Goal: Information Seeking & Learning: Learn about a topic

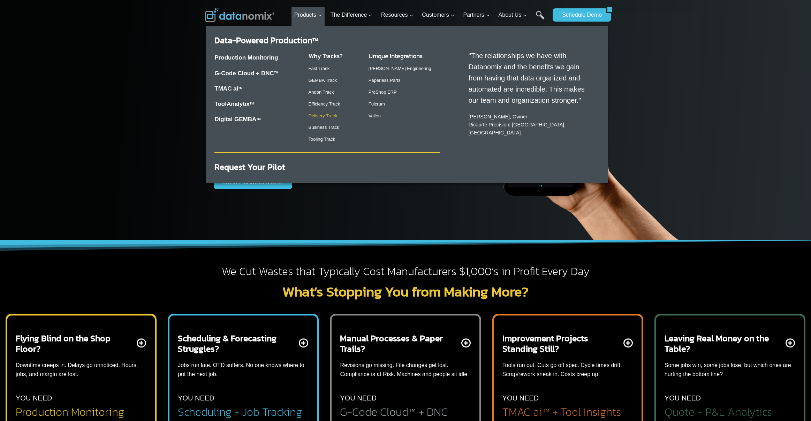
click at [315, 119] on link "Delivery Track" at bounding box center [322, 115] width 29 height 5
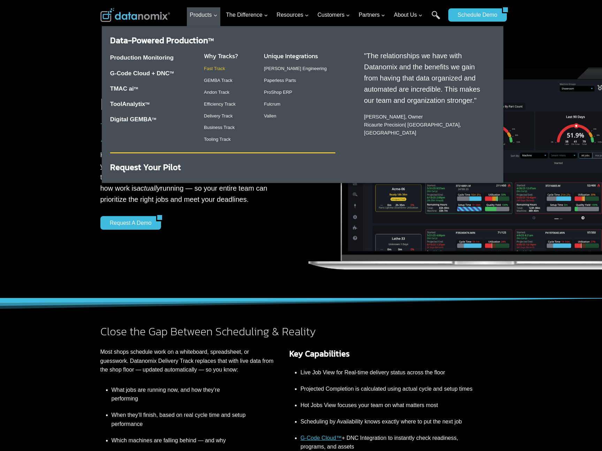
click at [216, 70] on link "Fast Track" at bounding box center [214, 68] width 21 height 5
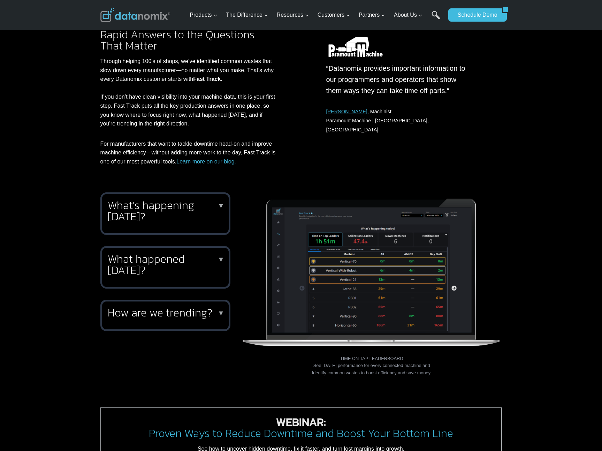
scroll to position [193, 0]
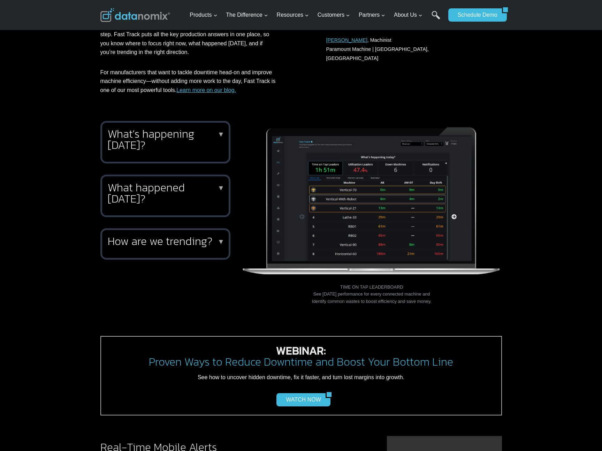
click at [184, 139] on h2 "What’s happening [DATE]?" at bounding box center [164, 139] width 113 height 22
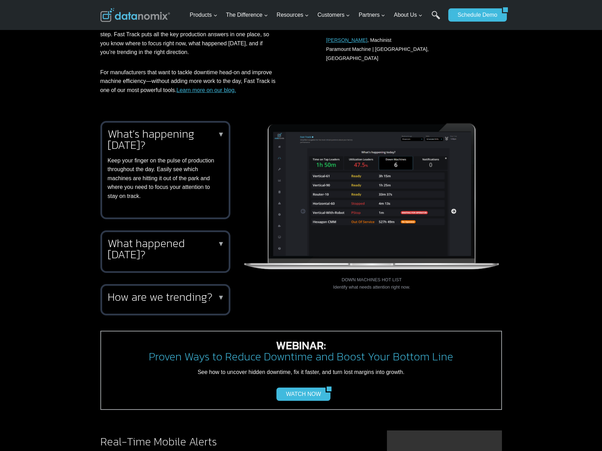
click at [170, 255] on h2 "What happened [DATE]?" at bounding box center [164, 249] width 113 height 22
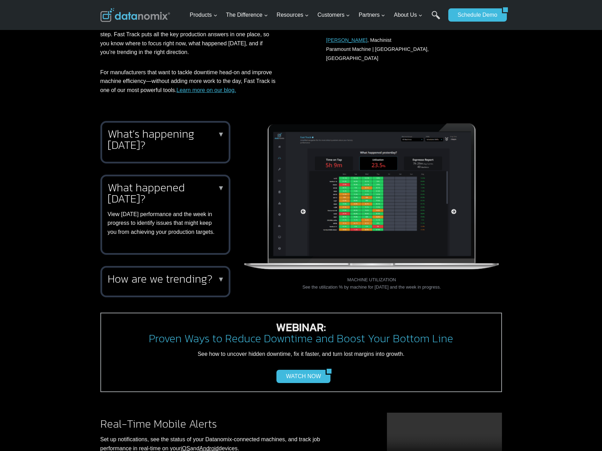
click at [172, 278] on div "How are we trending? ▼ Knowing how your performance trends are critical to vali…" at bounding box center [165, 281] width 130 height 31
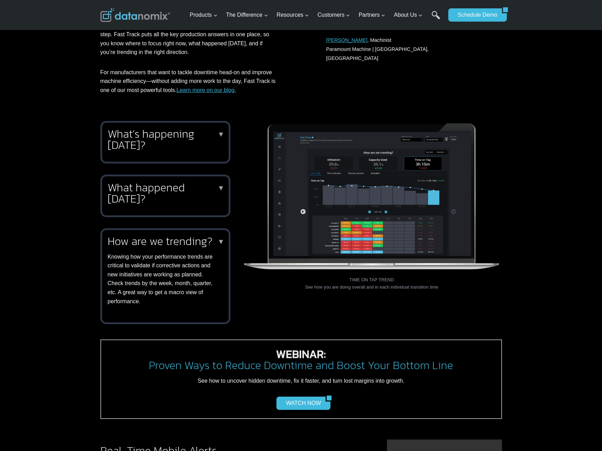
click at [164, 138] on h2 "What’s happening today?" at bounding box center [164, 139] width 113 height 22
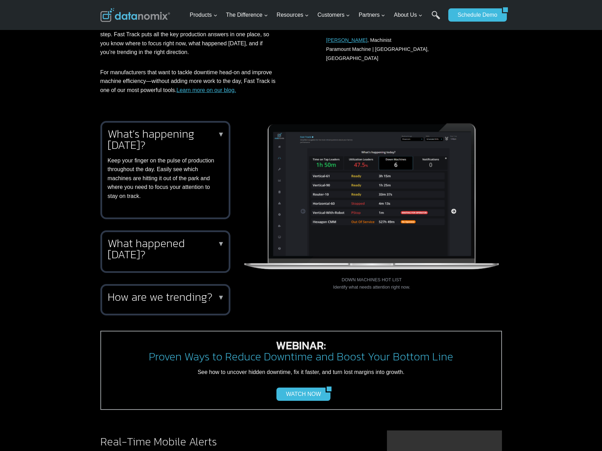
click at [524, 137] on div "What’s happening today? ▼ Keep your finger on the pulse of production throughou…" at bounding box center [301, 228] width 602 height 231
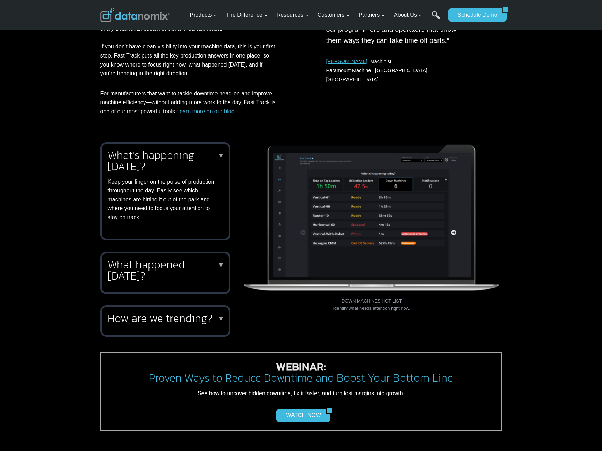
scroll to position [0, 0]
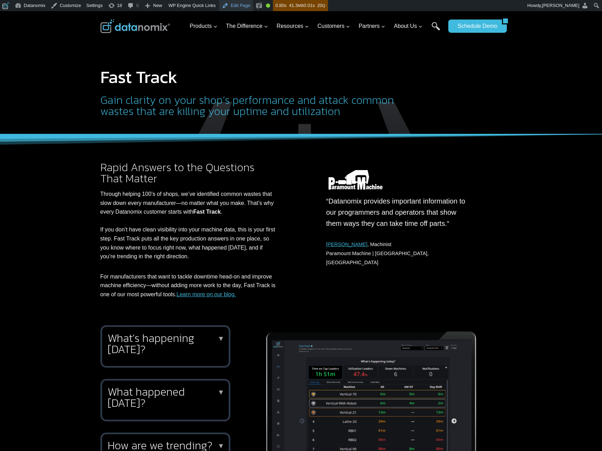
click at [247, 5] on link "Edit Page" at bounding box center [236, 5] width 34 height 11
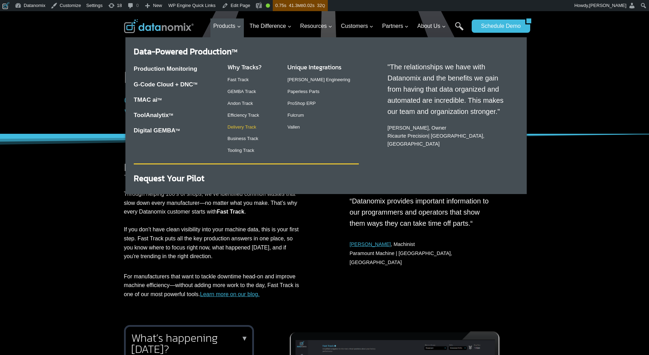
click at [244, 124] on link "Delivery Track" at bounding box center [242, 126] width 29 height 5
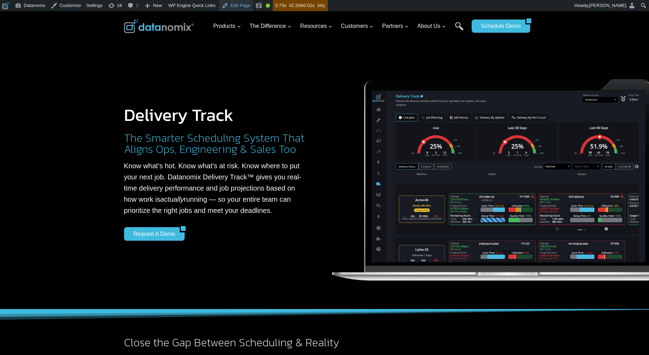
click at [242, 4] on link "Edit Page" at bounding box center [236, 5] width 34 height 11
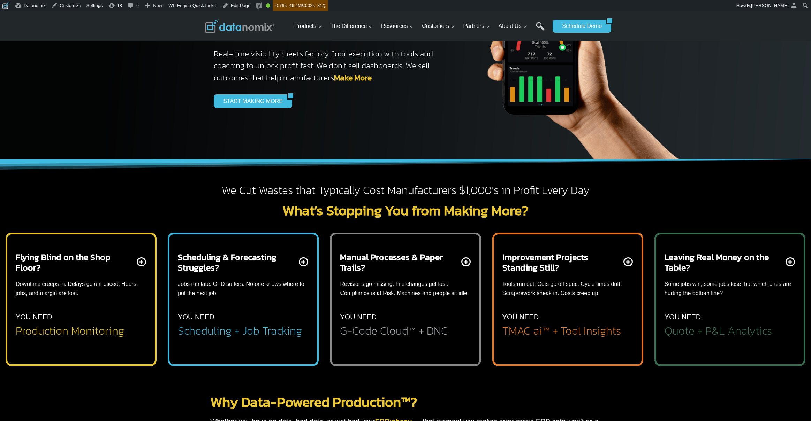
scroll to position [41, 0]
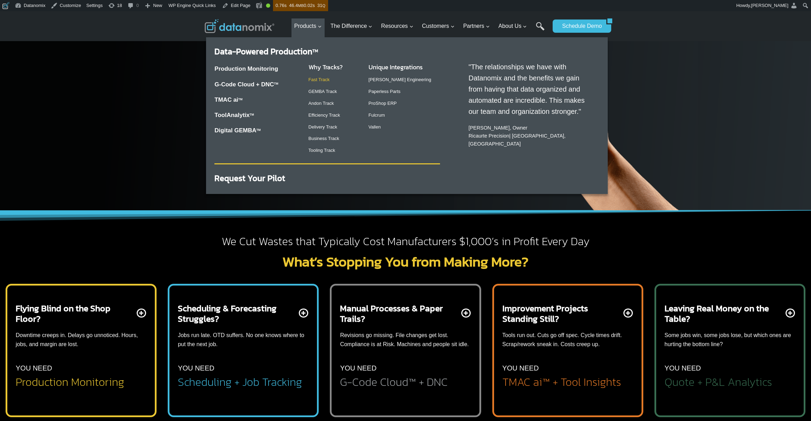
click at [310, 79] on link "Fast Track" at bounding box center [318, 79] width 21 height 5
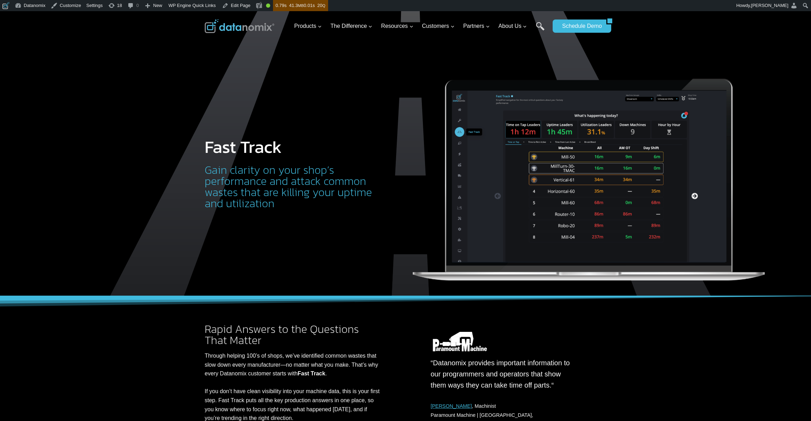
scroll to position [332, 0]
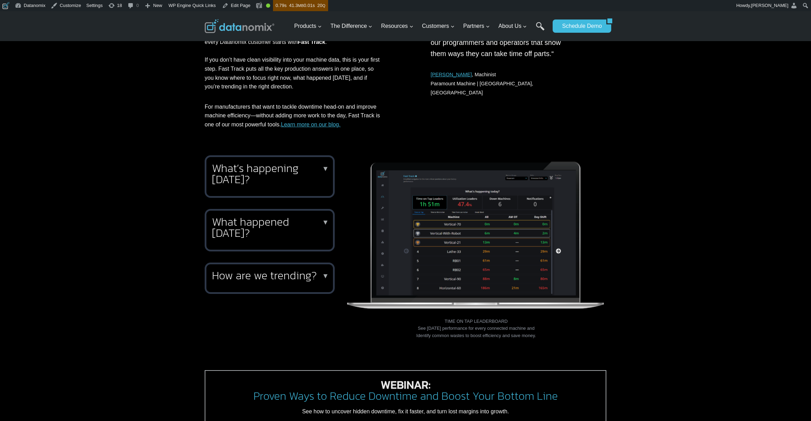
click at [333, 126] on link "Learn more on our blog." at bounding box center [311, 125] width 60 height 6
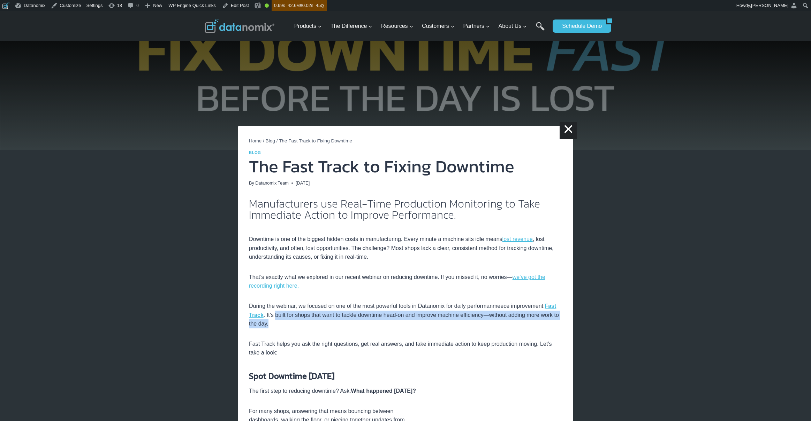
drag, startPoint x: 289, startPoint y: 315, endPoint x: 289, endPoint y: 326, distance: 10.8
click at [289, 326] on p "During the webinar, we focused on one of the most powerful tools in Datanomix f…" at bounding box center [405, 315] width 313 height 27
copy p "built for shops that want to tackle downtime head-on and improve machine effici…"
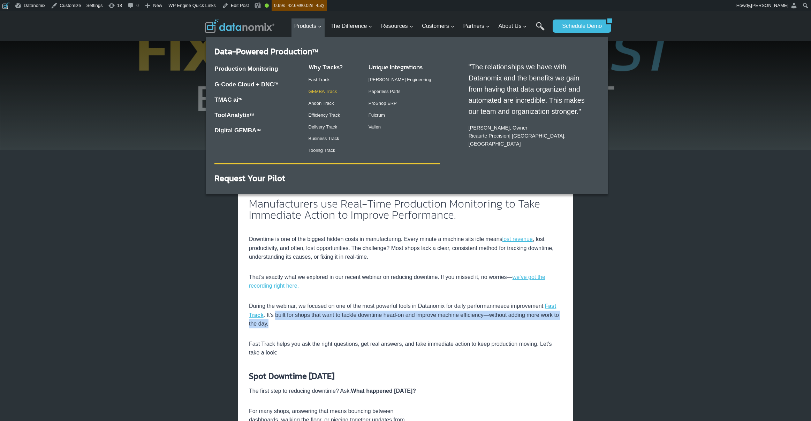
click at [321, 91] on link "GEMBA Track" at bounding box center [322, 91] width 29 height 5
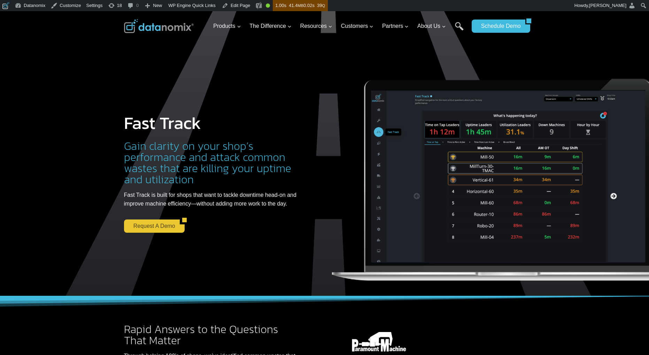
click at [159, 224] on link "Request a Demo" at bounding box center [152, 226] width 56 height 13
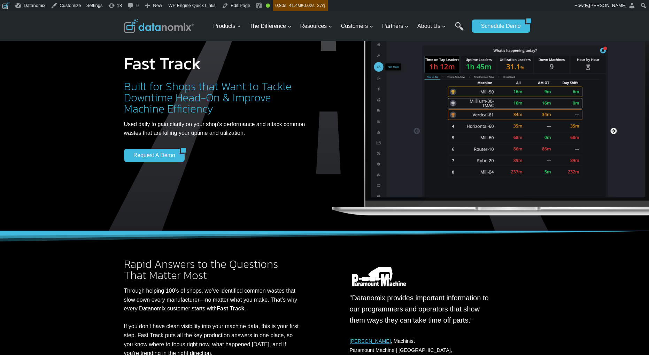
scroll to position [26, 0]
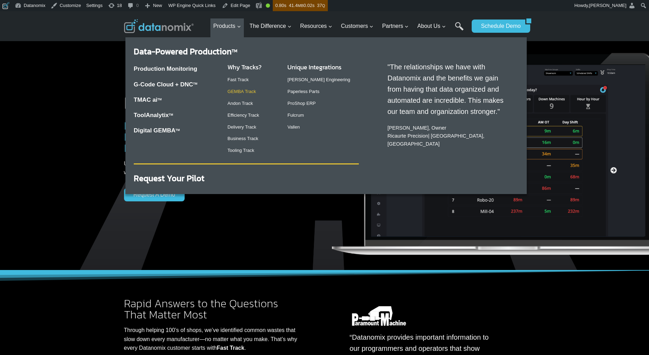
click at [239, 91] on link "GEMBA Track" at bounding box center [242, 91] width 29 height 5
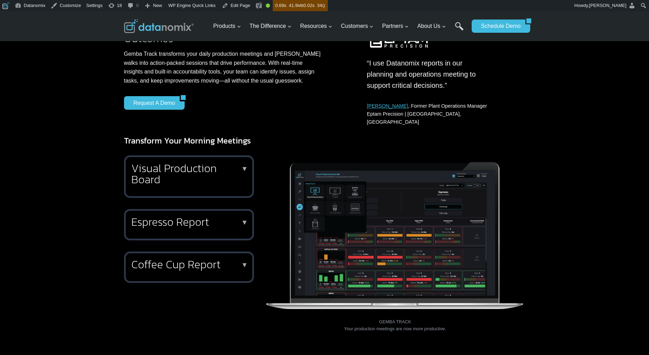
scroll to position [166, 0]
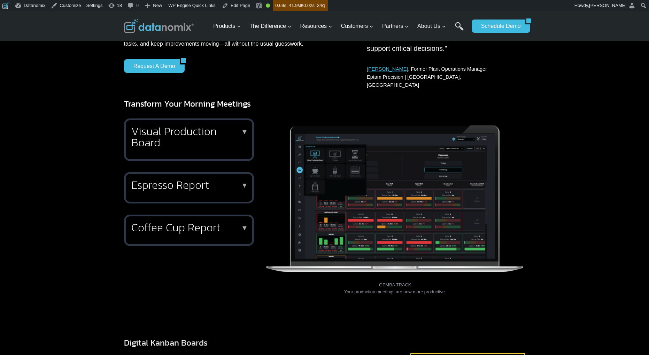
click at [217, 131] on h2 "Visual Production Board" at bounding box center [187, 137] width 113 height 22
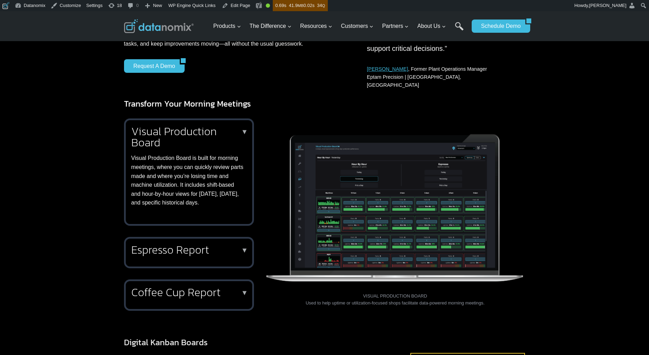
click at [217, 131] on h2 "Visual Production Board" at bounding box center [187, 137] width 113 height 22
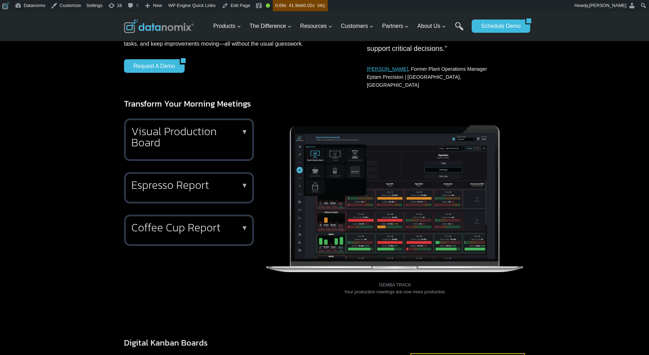
click at [197, 179] on h2 "Espresso Report" at bounding box center [187, 184] width 113 height 11
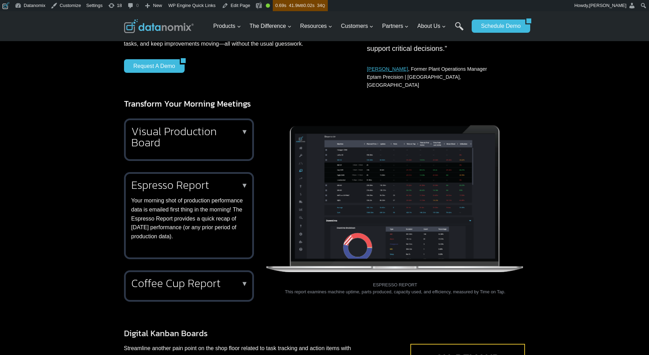
click at [197, 179] on h2 "Espresso Report" at bounding box center [187, 184] width 113 height 11
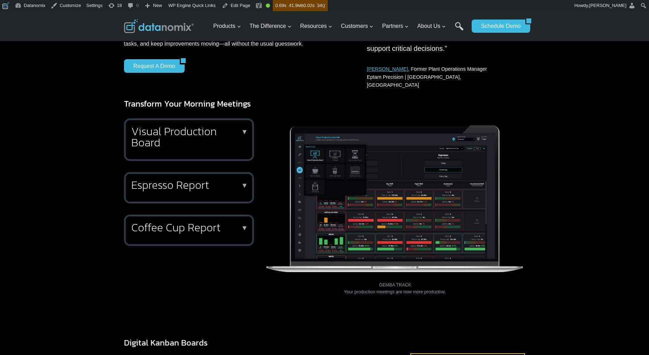
click at [200, 222] on h2 "Coffee Cup Report" at bounding box center [187, 227] width 113 height 11
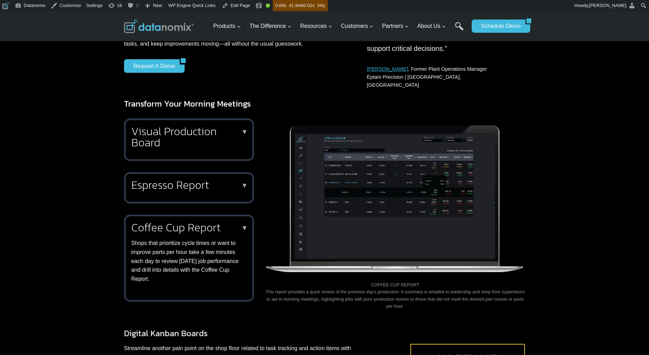
click at [200, 222] on h2 "Coffee Cup Report" at bounding box center [187, 227] width 113 height 11
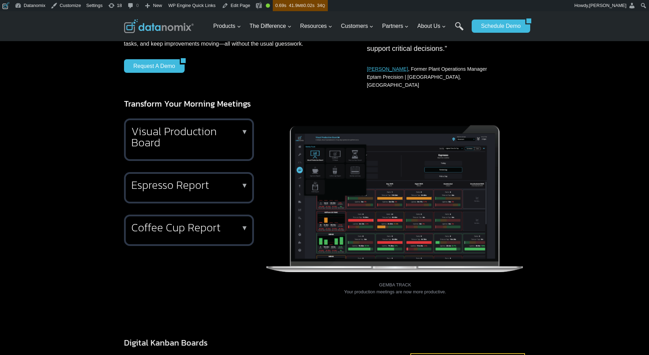
click at [194, 126] on h2 "Visual Production Board" at bounding box center [187, 137] width 113 height 22
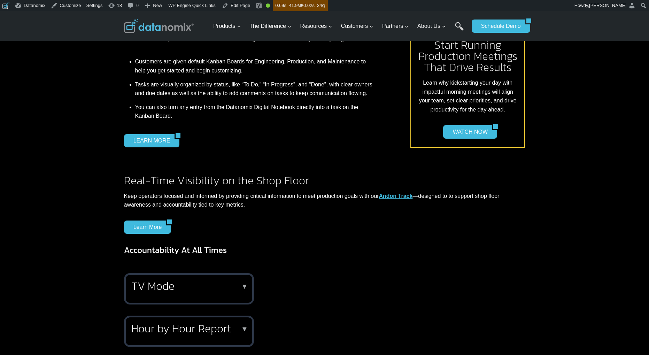
scroll to position [623, 0]
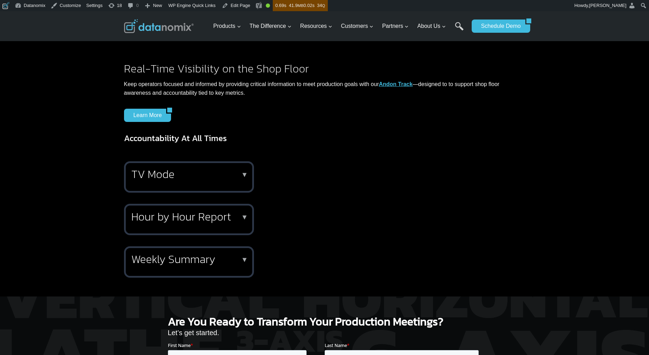
click at [169, 169] on h2 "TV Mode" at bounding box center [187, 174] width 113 height 11
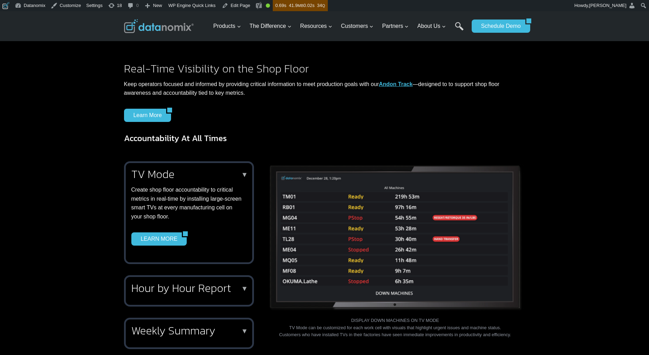
click at [204, 283] on h2 "Hour by Hour Report" at bounding box center [187, 288] width 113 height 11
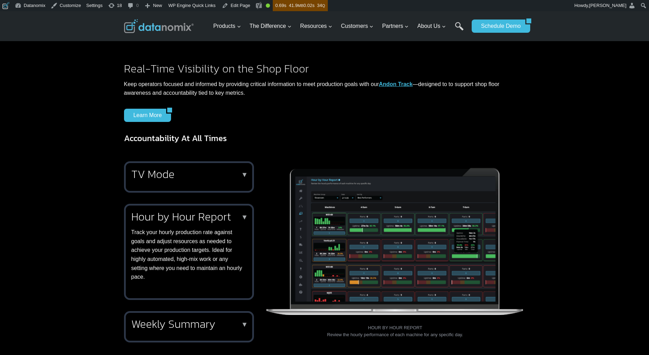
click at [203, 319] on h2 "Weekly Summary" at bounding box center [187, 324] width 113 height 11
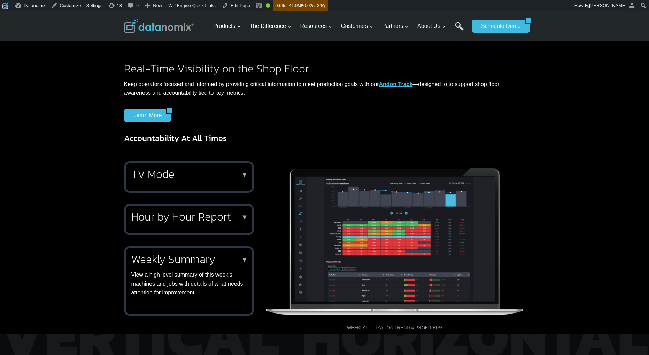
click at [205, 259] on h2 "Weekly Summary" at bounding box center [187, 259] width 113 height 11
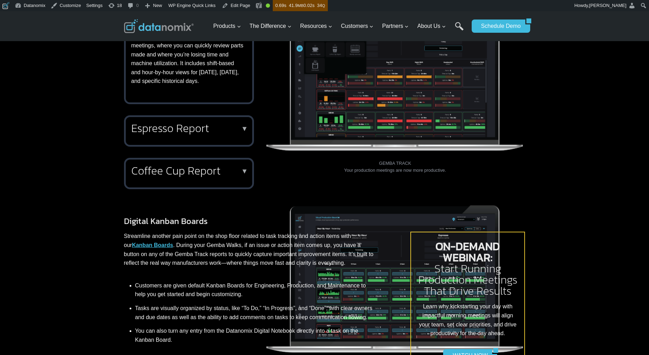
scroll to position [237, 0]
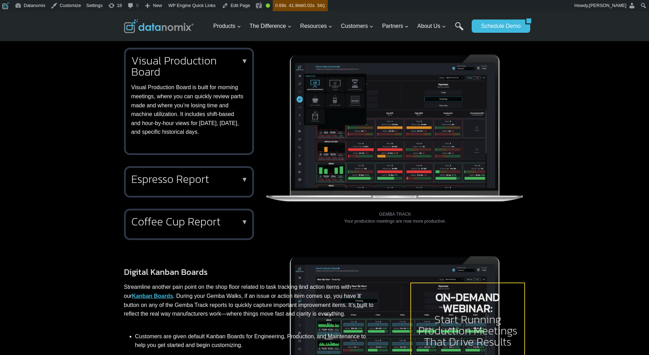
click at [222, 124] on p "Visual Production Board is built for morning meetings, where you can quickly re…" at bounding box center [187, 110] width 113 height 54
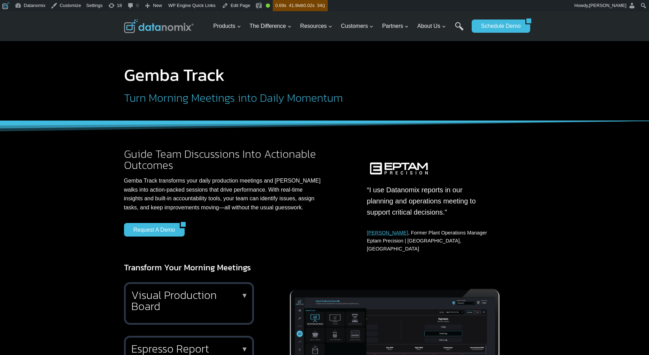
scroll to position [0, 0]
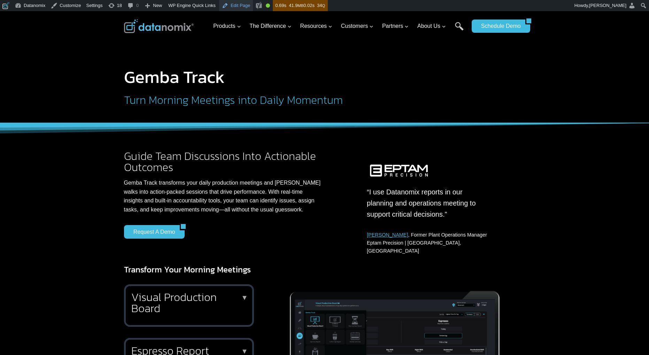
click at [249, 7] on link "Edit Page" at bounding box center [236, 5] width 34 height 11
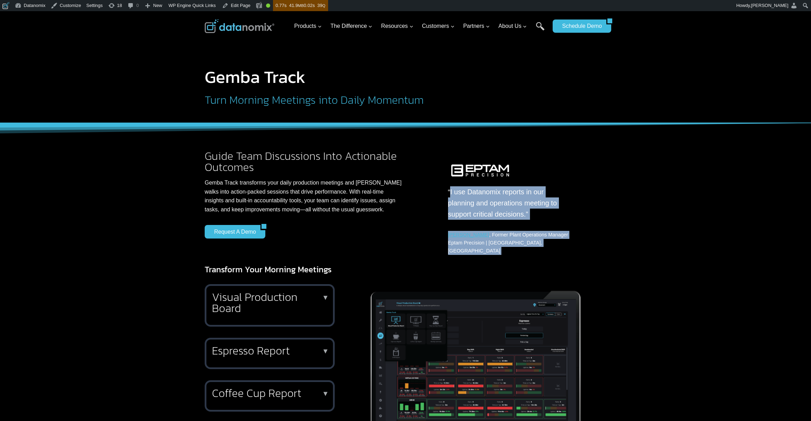
drag, startPoint x: 450, startPoint y: 190, endPoint x: 531, endPoint y: 250, distance: 100.7
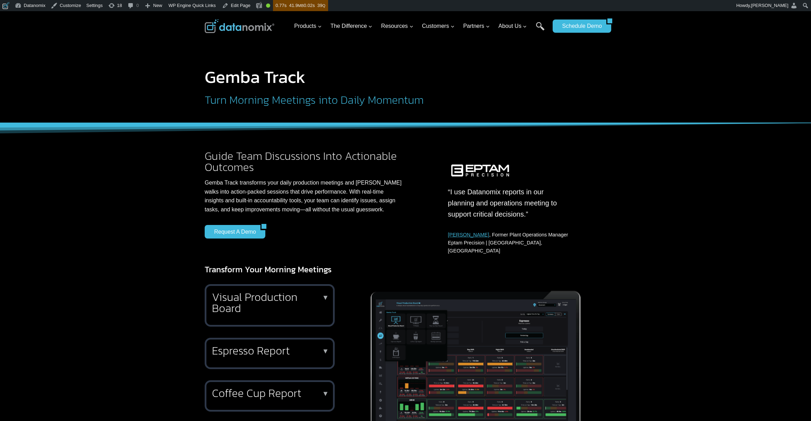
click at [531, 244] on p "[PERSON_NAME] , Former Plant Operations Manager Eptam Precision | [GEOGRAPHIC_D…" at bounding box center [509, 243] width 122 height 24
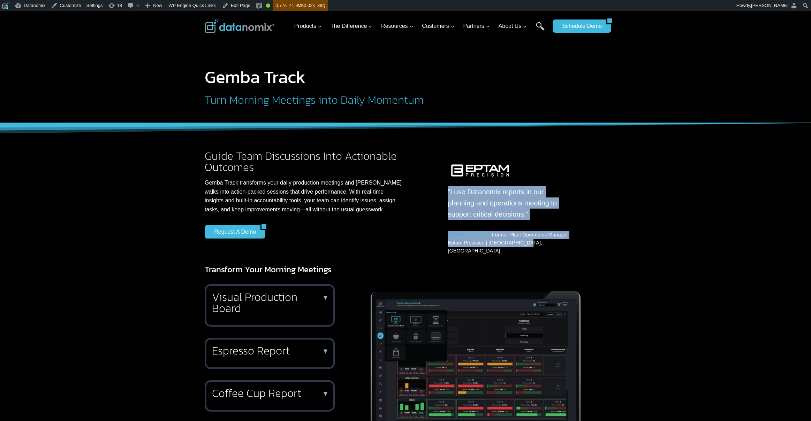
drag, startPoint x: 520, startPoint y: 242, endPoint x: 431, endPoint y: 190, distance: 102.8
click at [431, 190] on div "“I use Datanomix reports in our planning and operations meeting to support crit…" at bounding box center [518, 203] width 175 height 105
copy div "“I use Datanomix reports in our planning and operations meeting to support crit…"
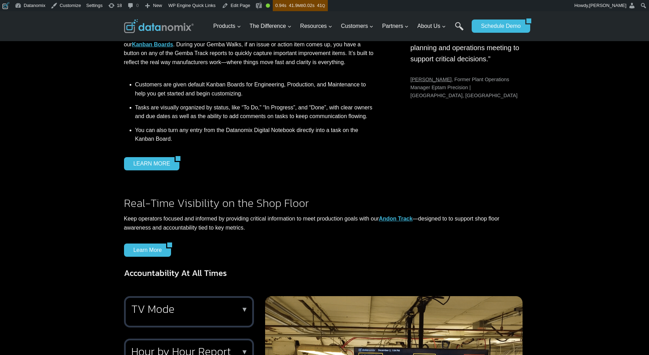
scroll to position [509, 0]
